Goal: Transaction & Acquisition: Purchase product/service

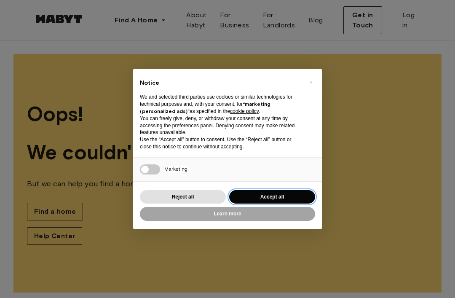
click at [282, 192] on button "Accept all" at bounding box center [272, 197] width 86 height 14
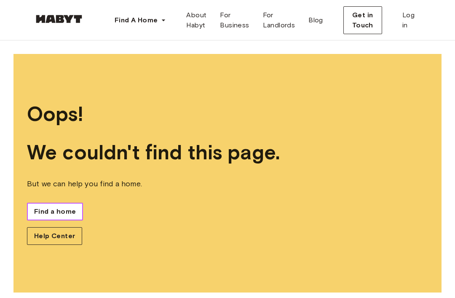
click at [69, 216] on span "Find a home" at bounding box center [55, 211] width 42 height 10
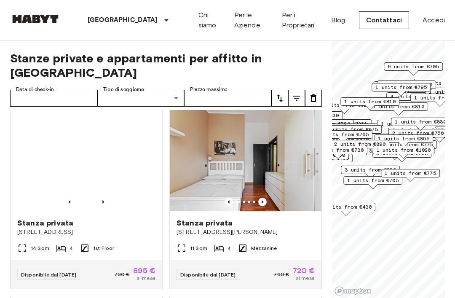
scroll to position [192, 0]
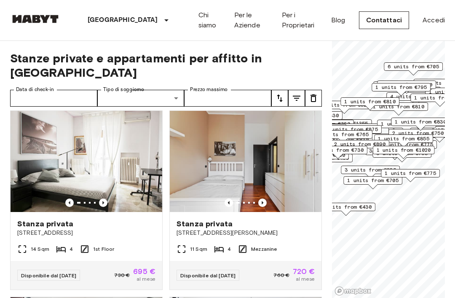
click at [103, 201] on icon "Previous image" at bounding box center [103, 202] width 2 height 3
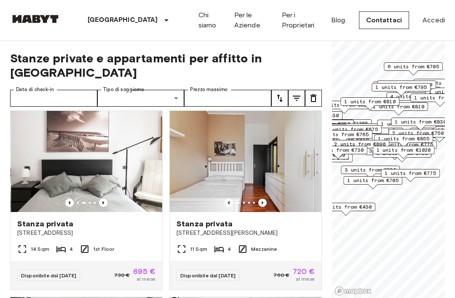
click at [106, 198] on icon "Previous image" at bounding box center [103, 202] width 8 height 8
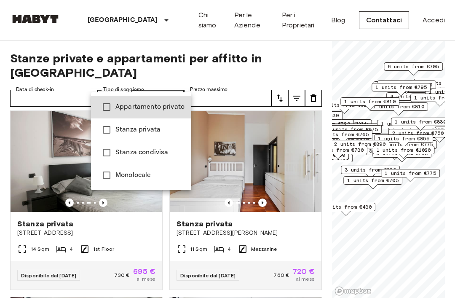
click at [297, 83] on div at bounding box center [227, 149] width 455 height 298
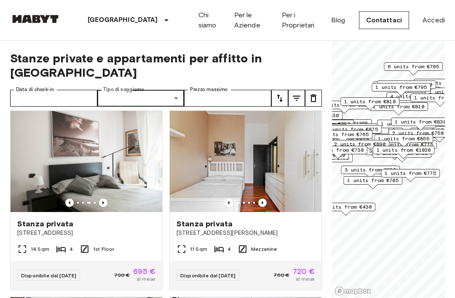
click at [297, 93] on icon "tune" at bounding box center [296, 98] width 10 height 10
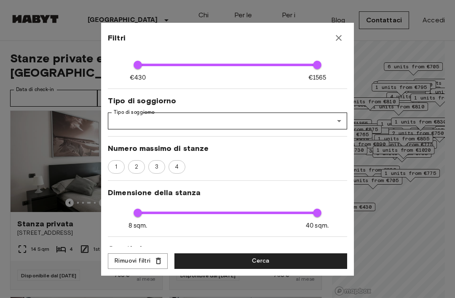
scroll to position [68, 0]
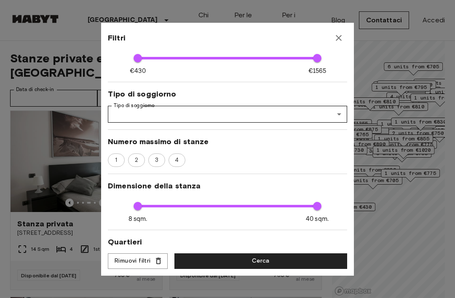
click at [340, 35] on icon "button" at bounding box center [338, 38] width 6 height 6
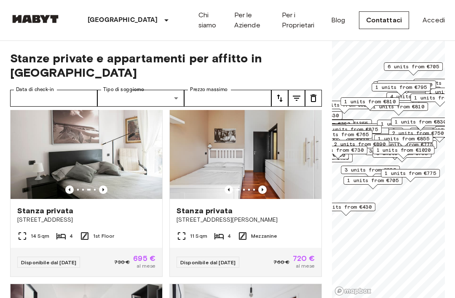
scroll to position [185, 0]
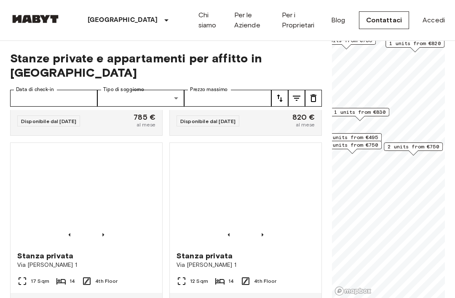
scroll to position [904, 0]
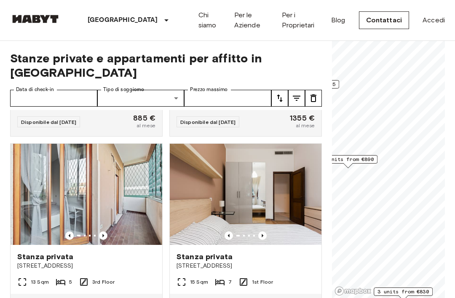
scroll to position [346, 0]
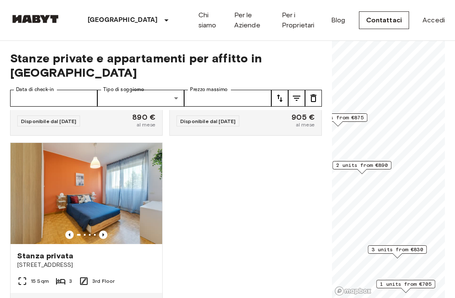
scroll to position [532, 0]
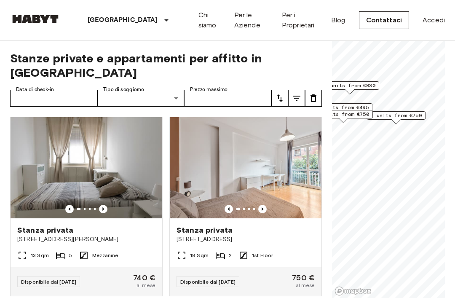
click at [103, 199] on img at bounding box center [87, 167] width 152 height 101
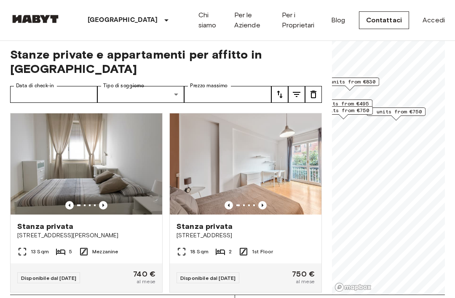
scroll to position [4, 0]
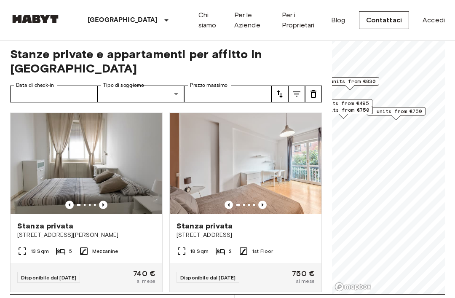
click at [290, 221] on div "Stanza privata" at bounding box center [245, 226] width 138 height 10
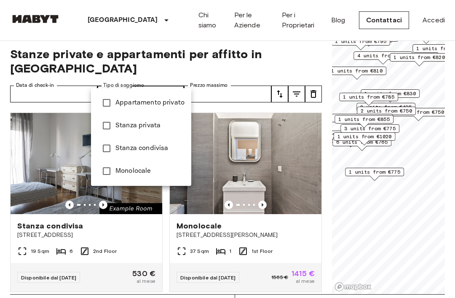
click at [176, 120] on span "Stanza privata" at bounding box center [149, 125] width 69 height 10
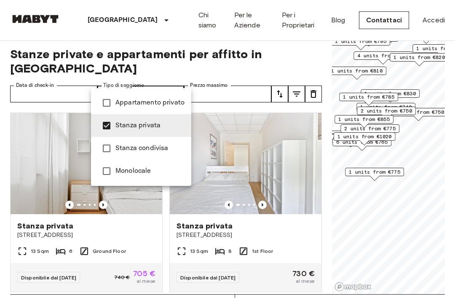
type input "**********"
click at [291, 85] on div at bounding box center [227, 149] width 455 height 298
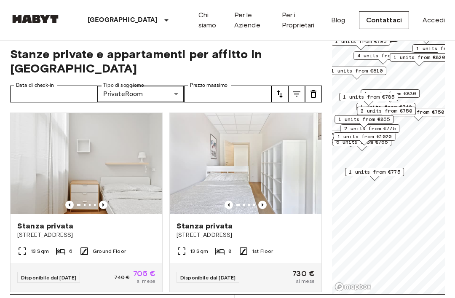
click at [287, 85] on button "tune" at bounding box center [279, 93] width 17 height 17
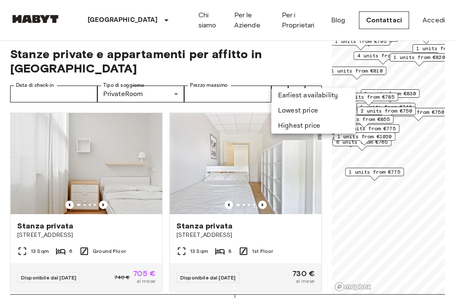
click at [296, 84] on div at bounding box center [227, 149] width 455 height 298
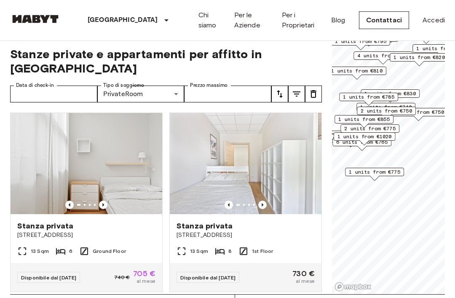
click at [299, 89] on icon "tune" at bounding box center [296, 94] width 10 height 10
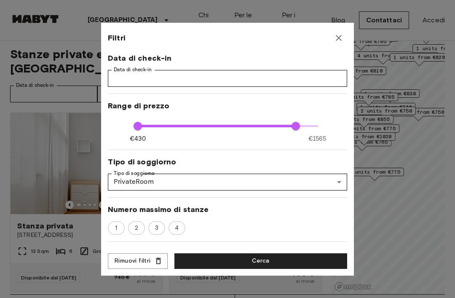
click at [283, 210] on span "Numero massimo di stanze" at bounding box center [227, 209] width 239 height 10
type input "****"
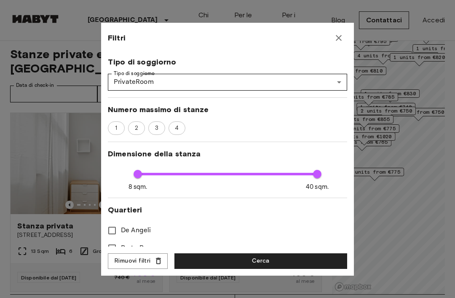
scroll to position [104, 0]
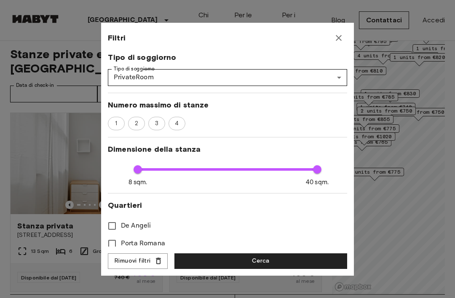
click at [391, 96] on div at bounding box center [227, 149] width 455 height 298
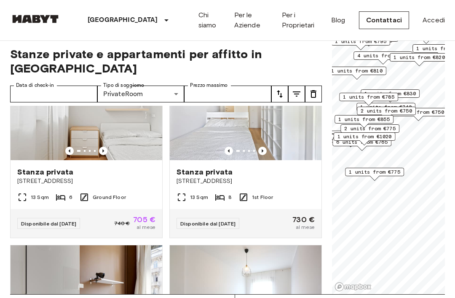
scroll to position [22, 0]
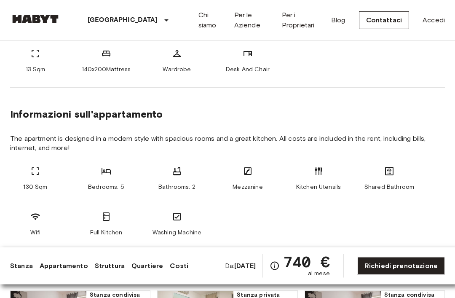
scroll to position [365, 0]
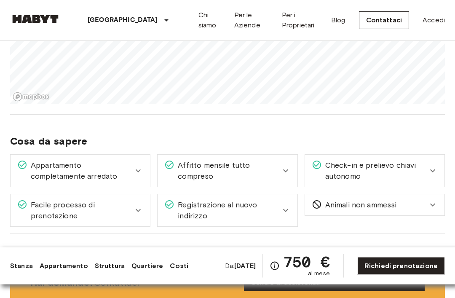
scroll to position [806, 0]
click at [139, 175] on icon at bounding box center [138, 170] width 10 height 10
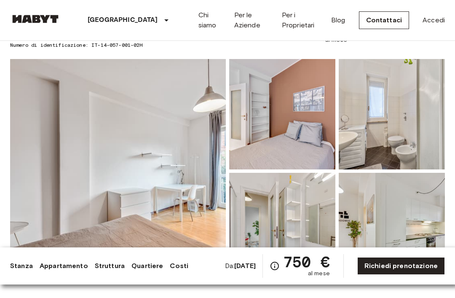
scroll to position [0, 0]
